Goal: Information Seeking & Learning: Learn about a topic

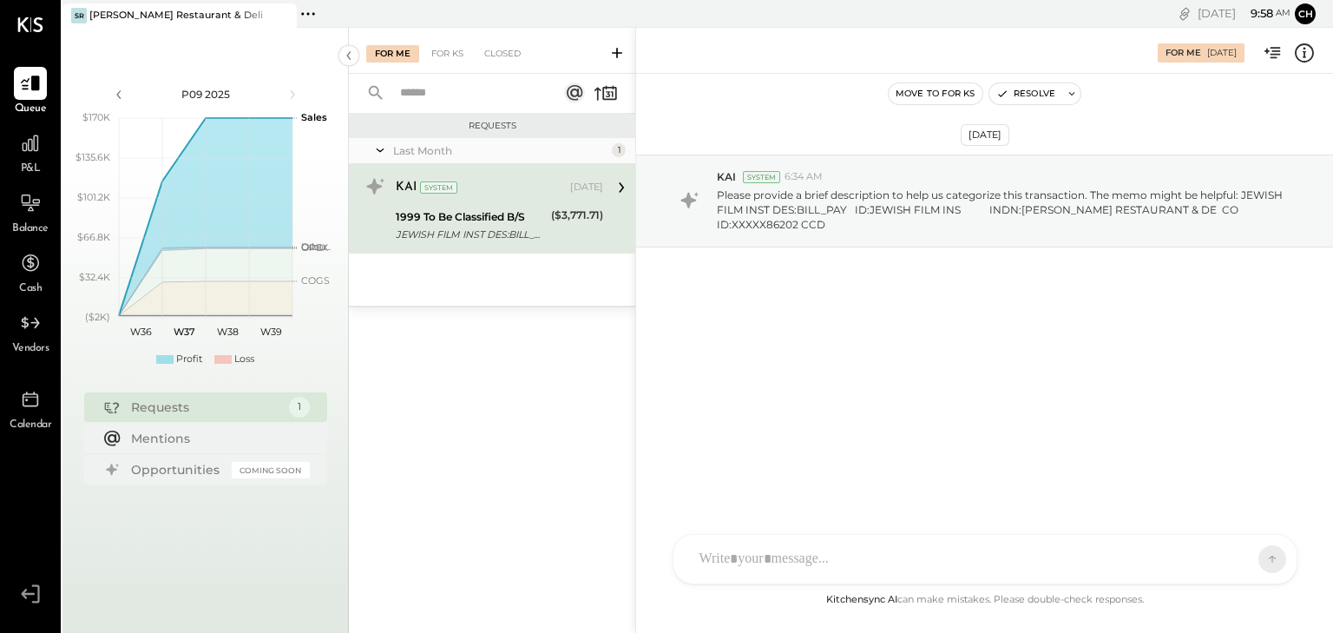
click at [496, 200] on div "KAI System [DATE]" at bounding box center [499, 188] width 207 height 30
click at [31, 158] on div at bounding box center [30, 143] width 33 height 33
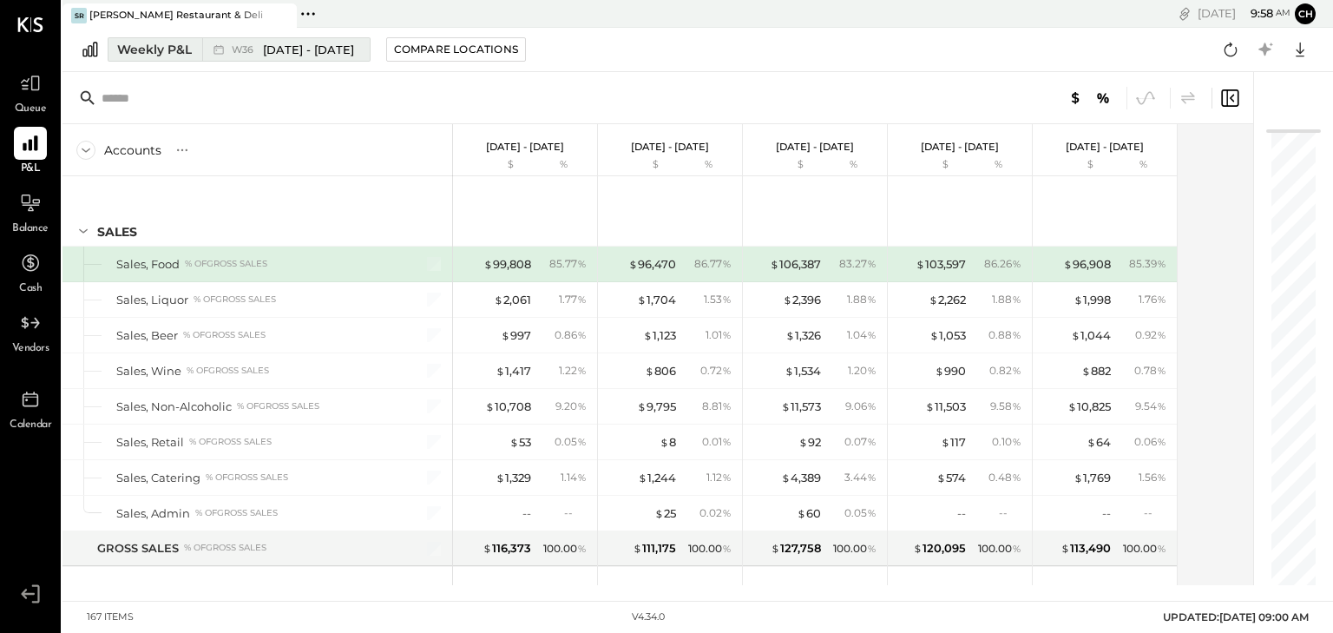
click at [205, 50] on div "W36 [DATE] - [DATE]" at bounding box center [281, 49] width 159 height 23
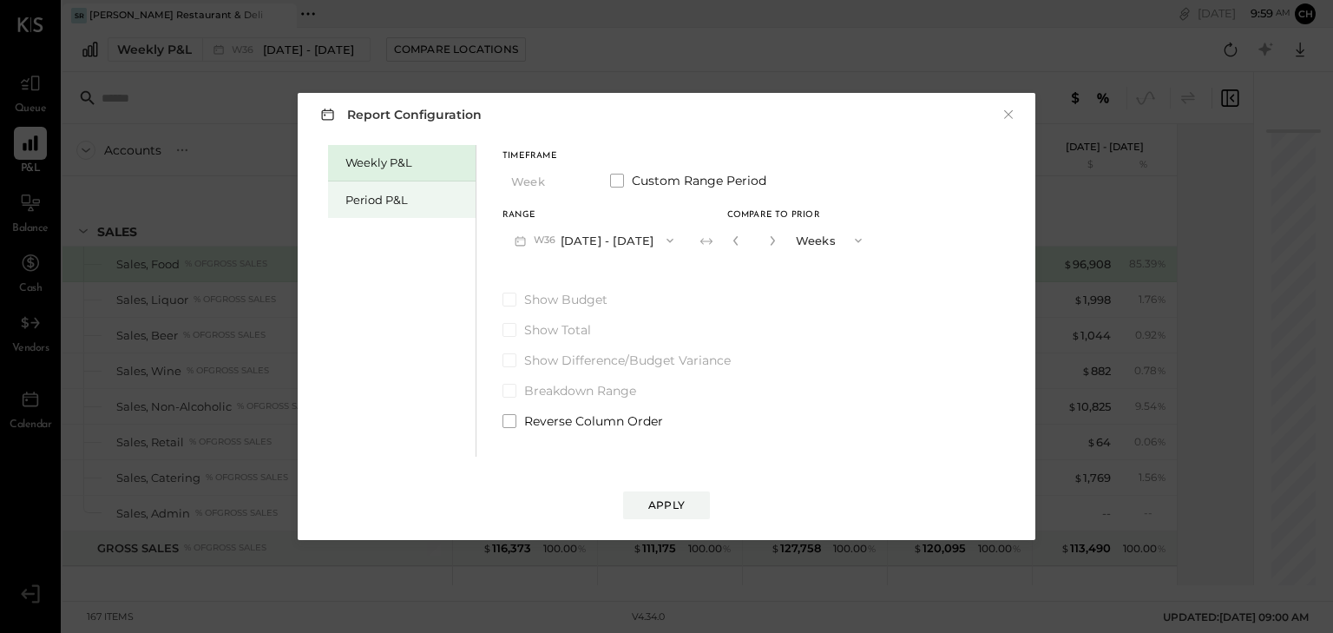
click at [425, 206] on div "Period P&L" at bounding box center [405, 200] width 121 height 16
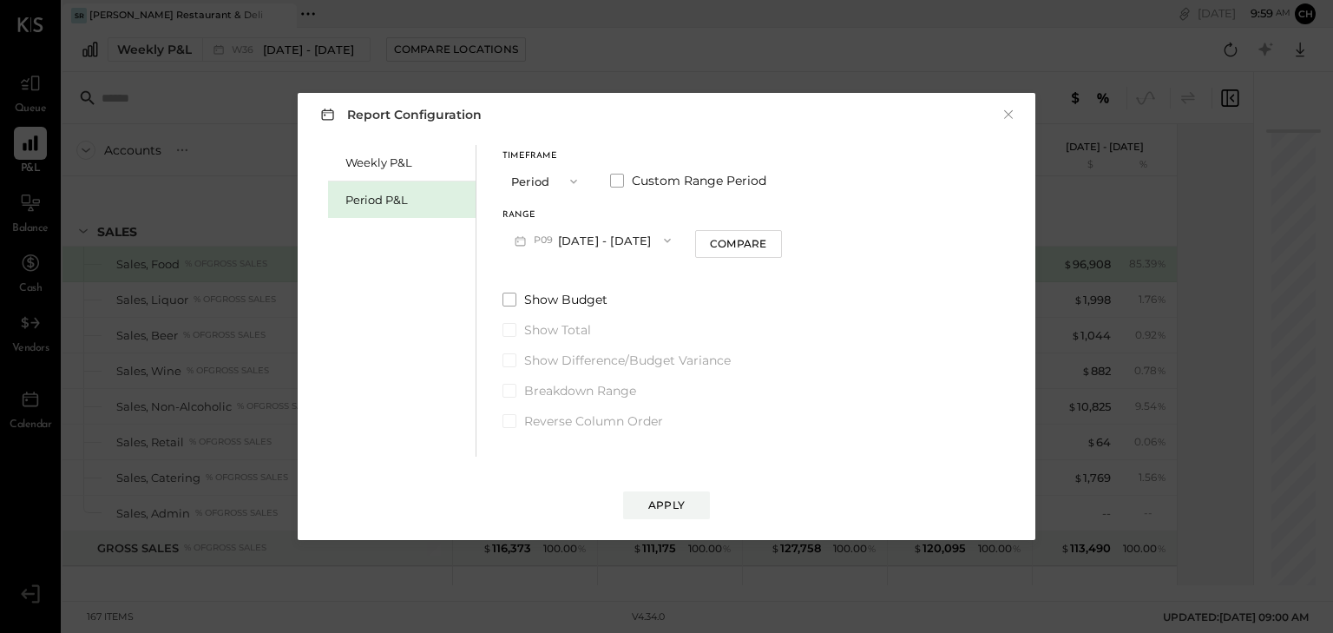
click at [653, 243] on span "button" at bounding box center [663, 240] width 23 height 14
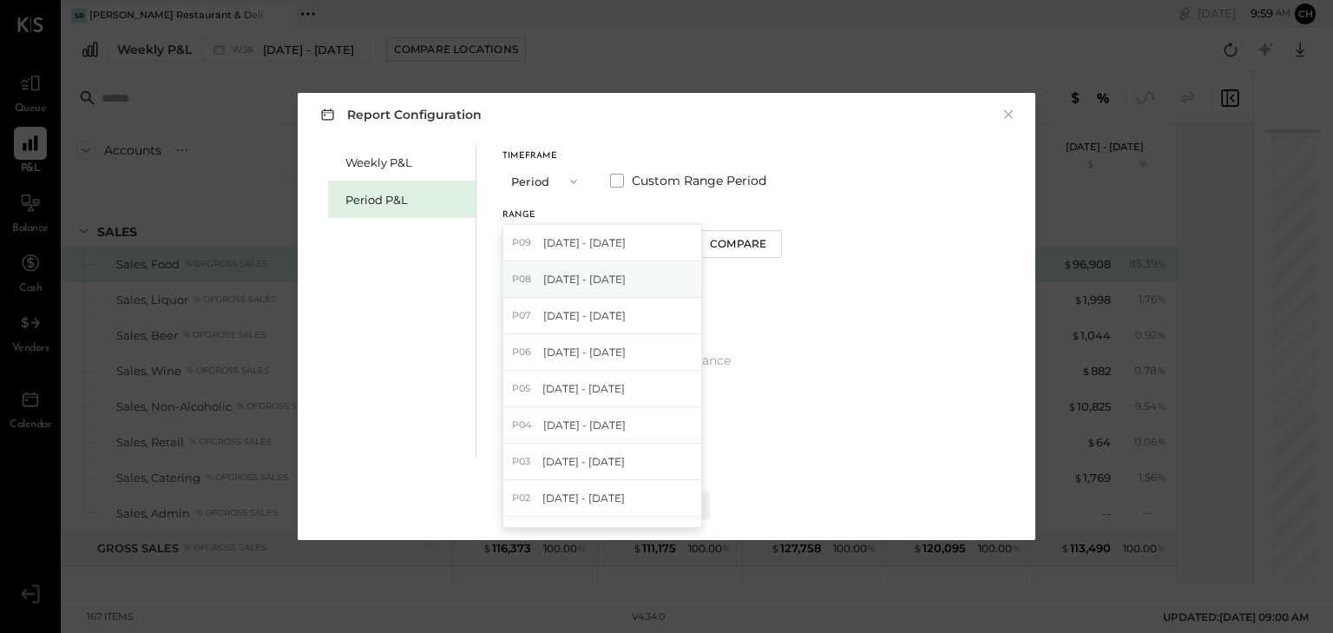
click at [628, 273] on div "P08 [DATE] - [DATE]" at bounding box center [602, 279] width 198 height 36
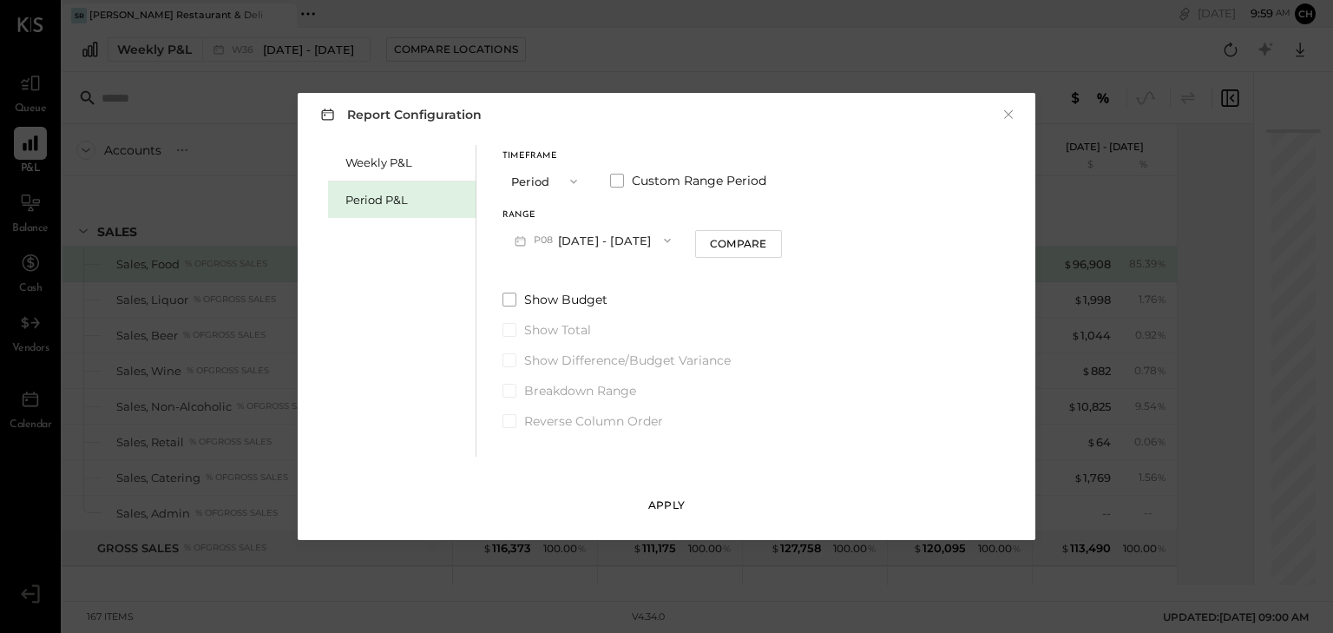
click at [660, 509] on div "Apply" at bounding box center [666, 504] width 36 height 15
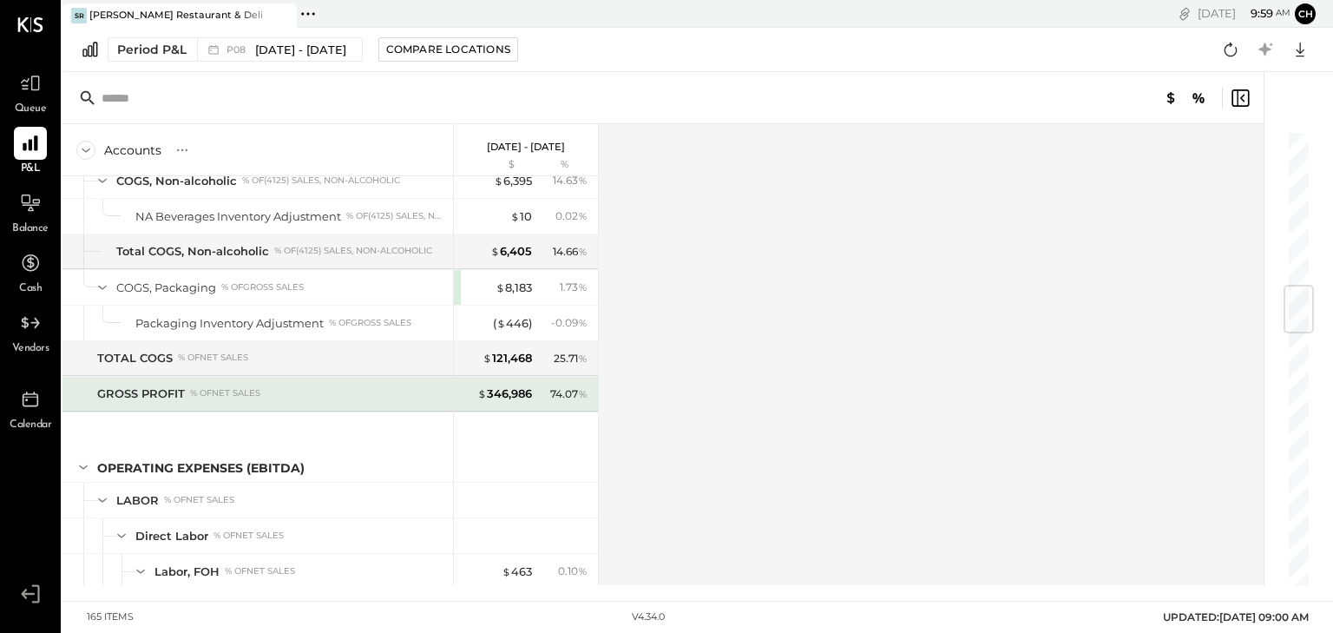
scroll to position [1222, 0]
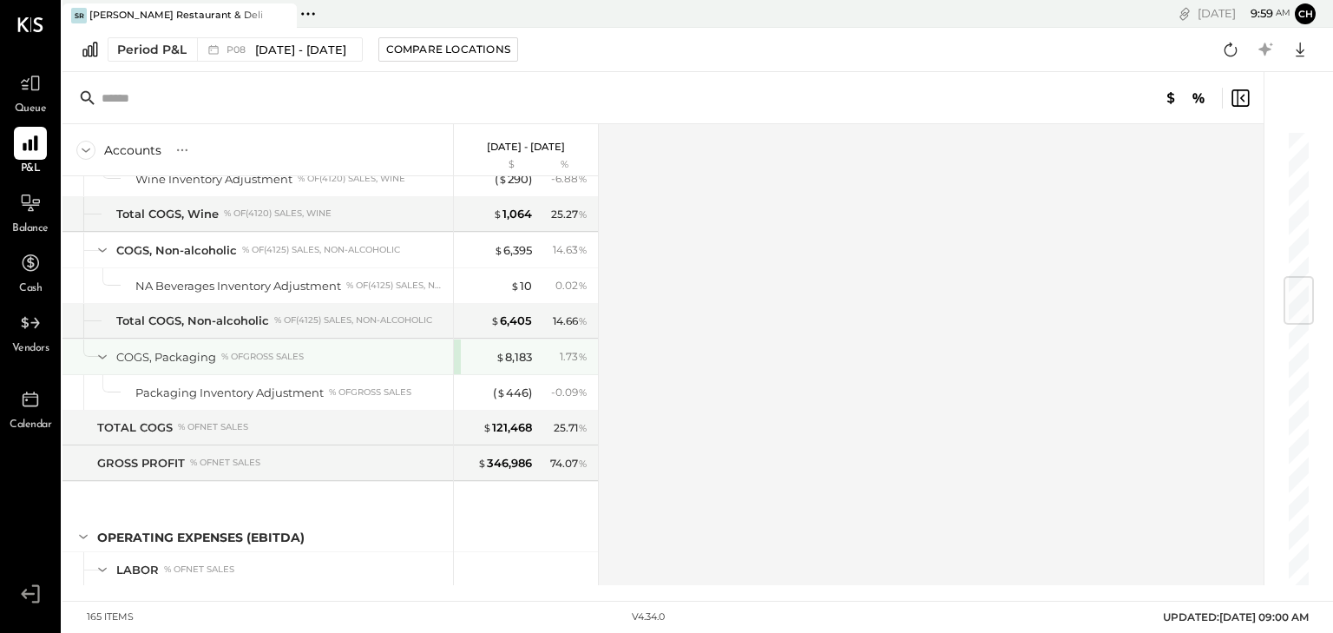
click at [105, 351] on icon at bounding box center [102, 356] width 19 height 19
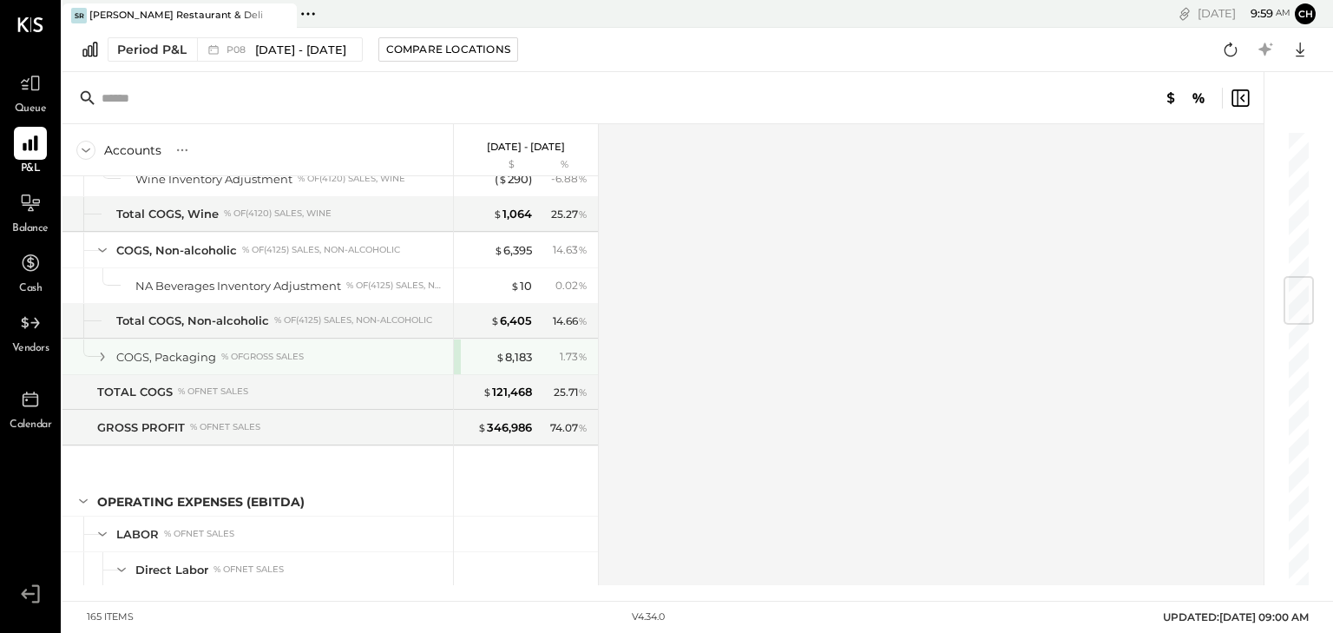
click at [226, 351] on div "% of GROSS SALES" at bounding box center [262, 357] width 82 height 12
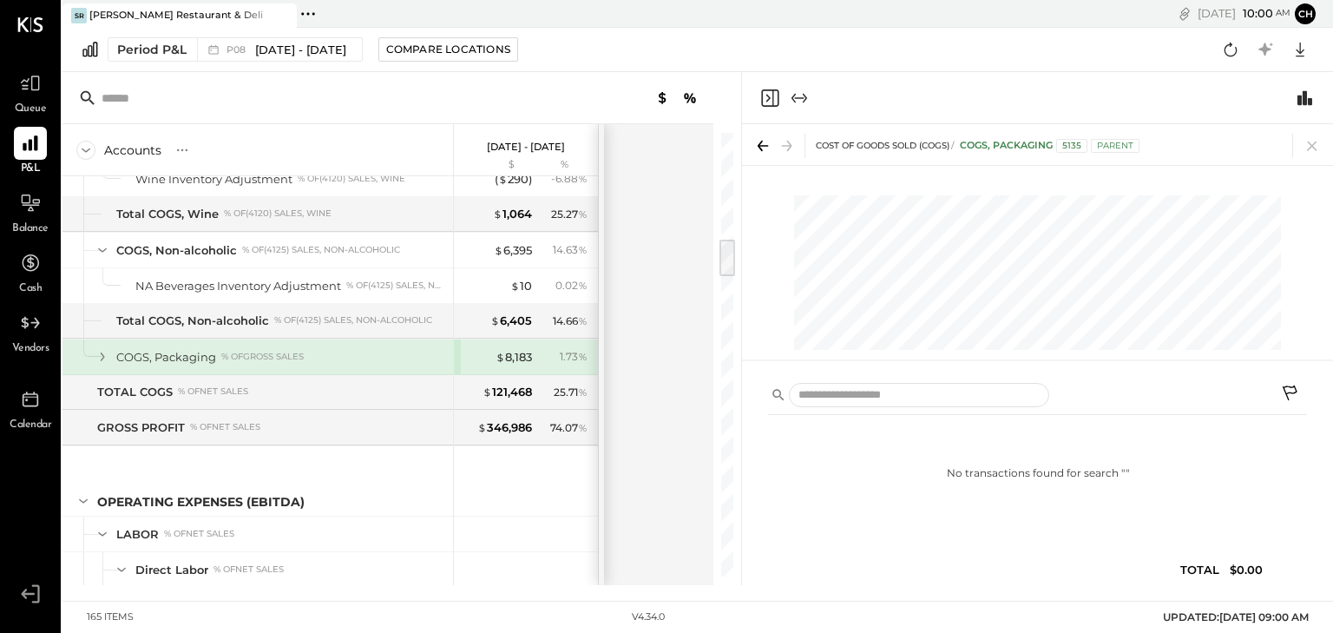
click at [226, 351] on div "% of GROSS SALES" at bounding box center [262, 357] width 82 height 12
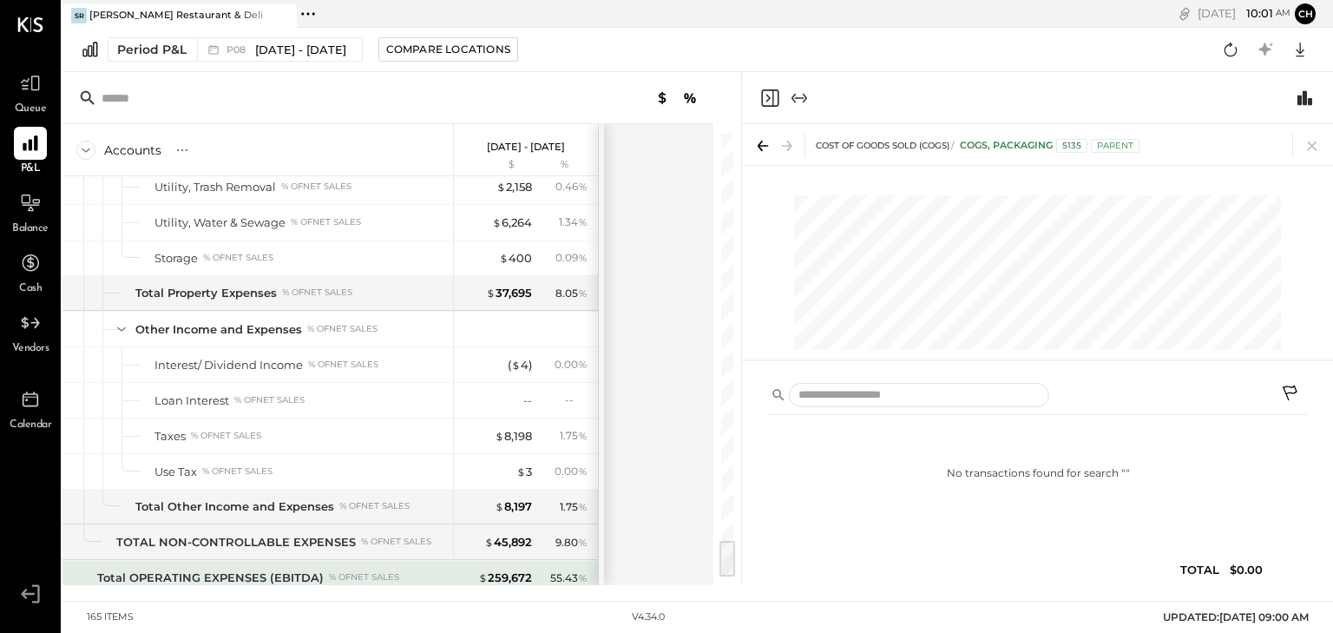
scroll to position [4659, 0]
